Goal: Navigation & Orientation: Find specific page/section

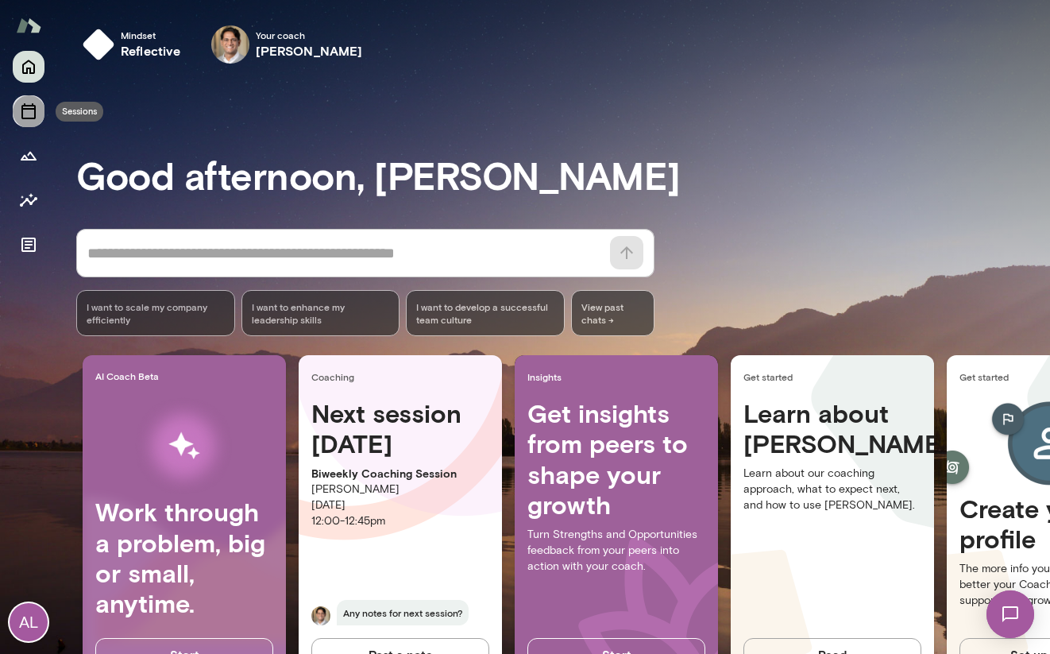
click at [37, 108] on icon "Sessions" at bounding box center [28, 111] width 19 height 19
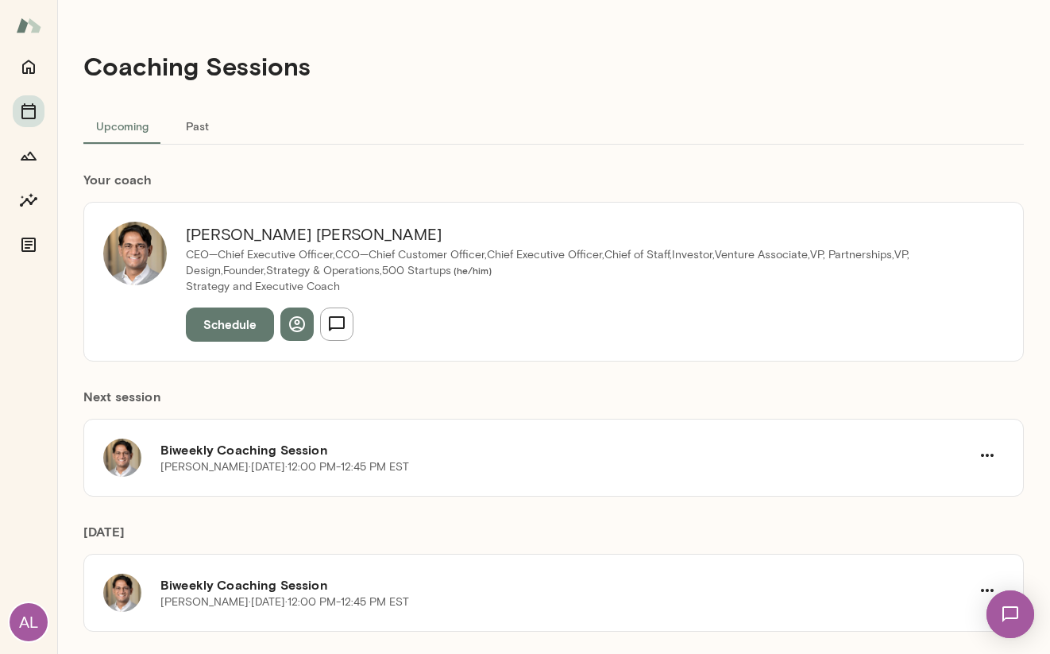
click at [31, 33] on img at bounding box center [28, 25] width 25 height 30
